Goal: Check status

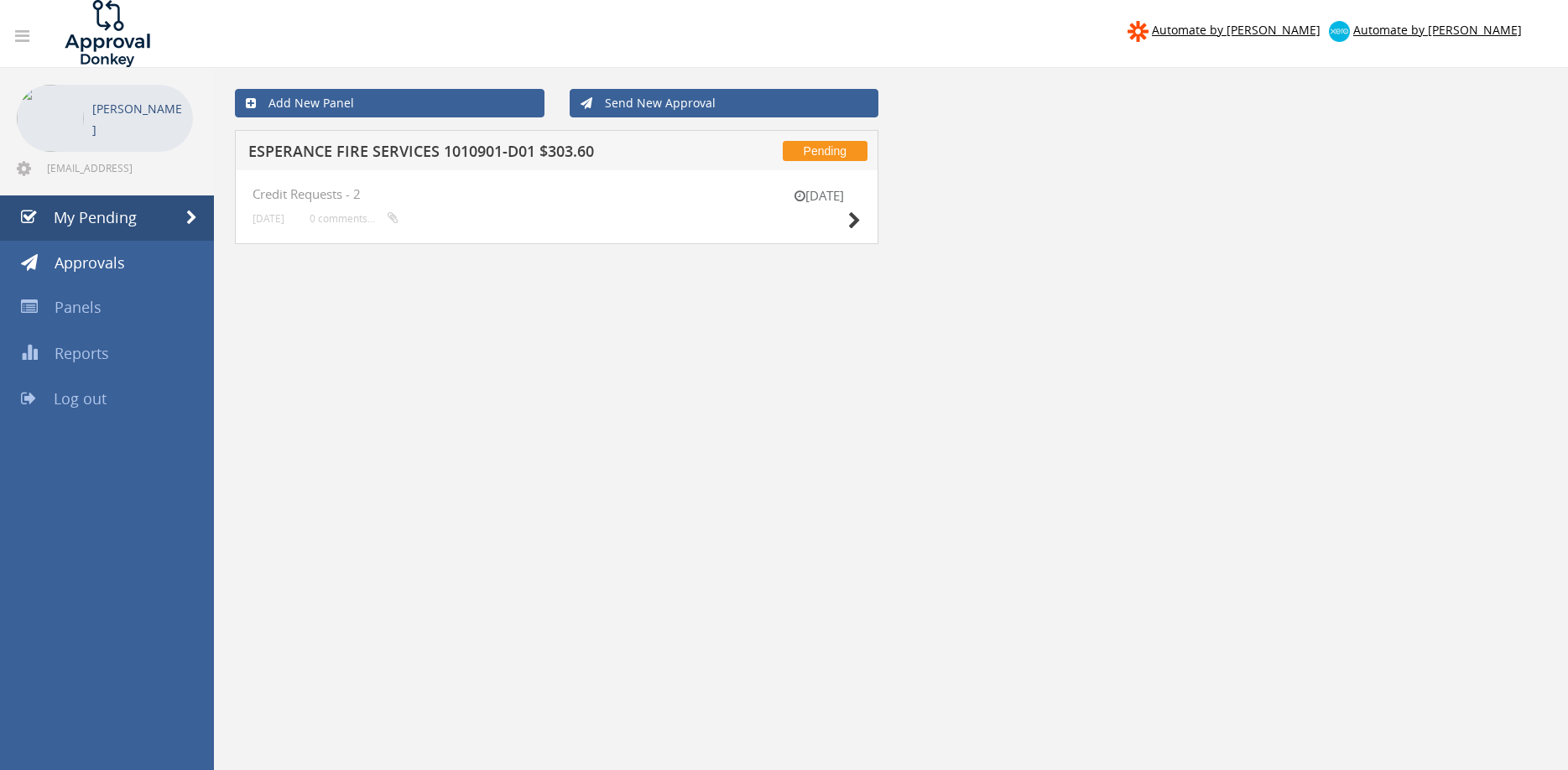
scroll to position [68, 0]
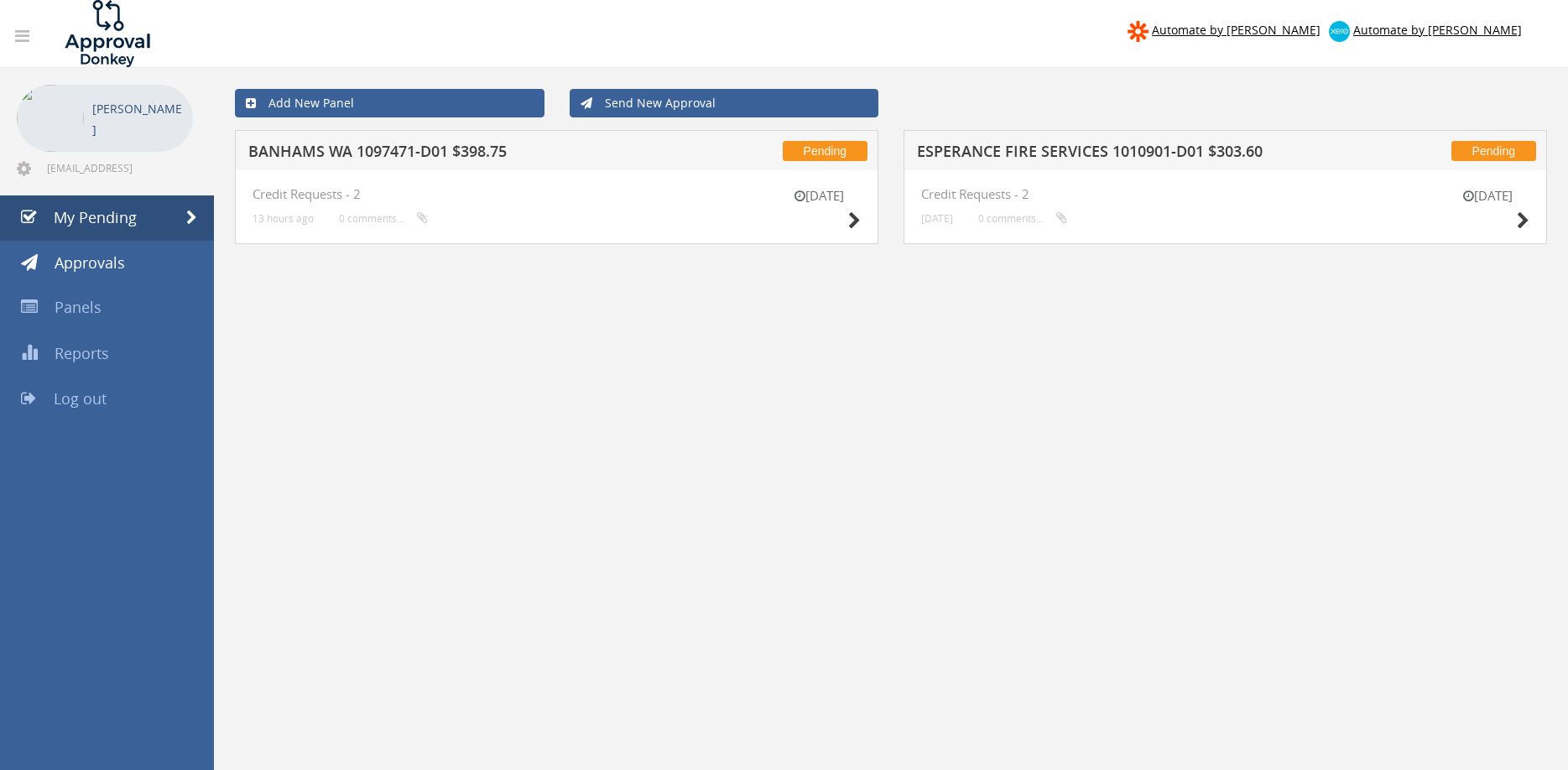
click at [395, 151] on h5 "BANHAMS WA 1097471-D01 $398.75" at bounding box center [465, 153] width 432 height 21
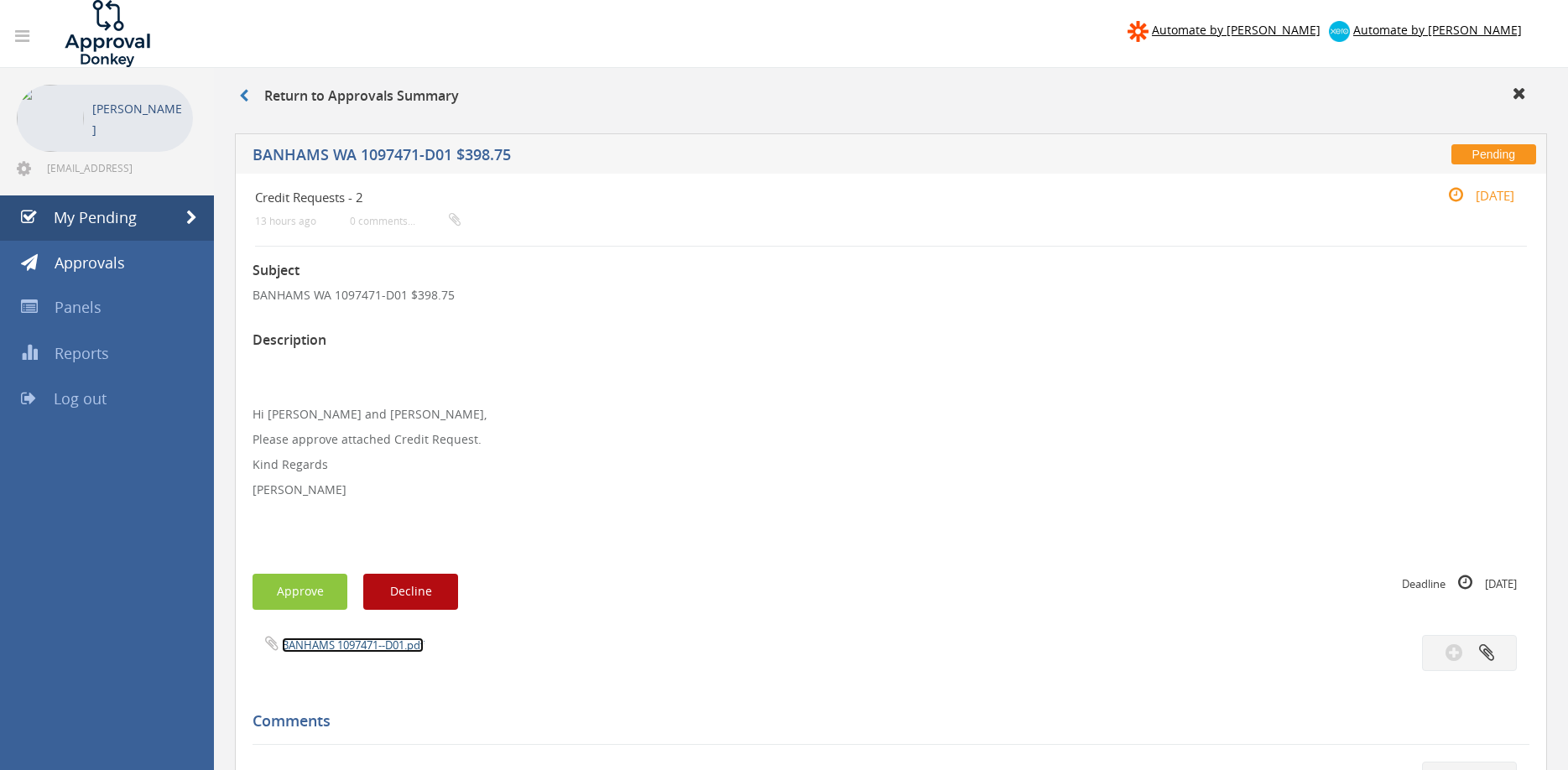
click at [364, 647] on link "BANHAMS 1097471--D01.pdf" at bounding box center [353, 645] width 142 height 15
